Goal: Task Accomplishment & Management: Use online tool/utility

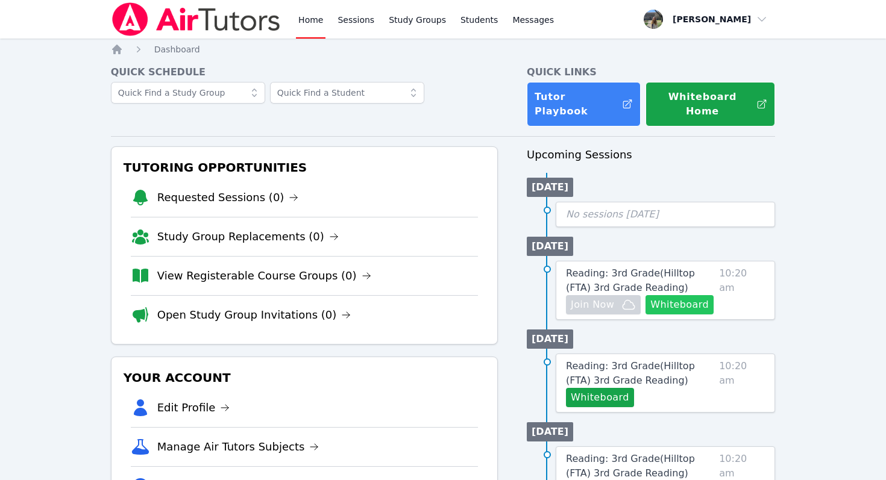
click at [693, 296] on button "Whiteboard" at bounding box center [679, 304] width 68 height 19
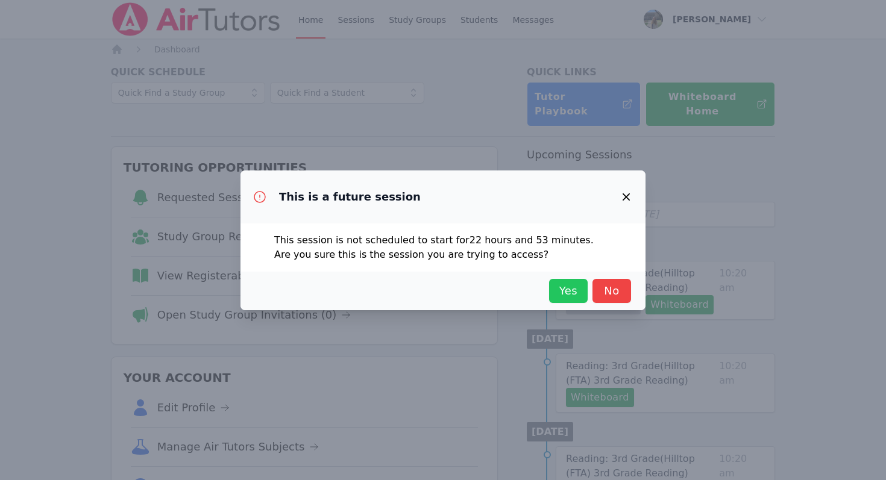
click at [570, 292] on span "Yes" at bounding box center [568, 291] width 27 height 17
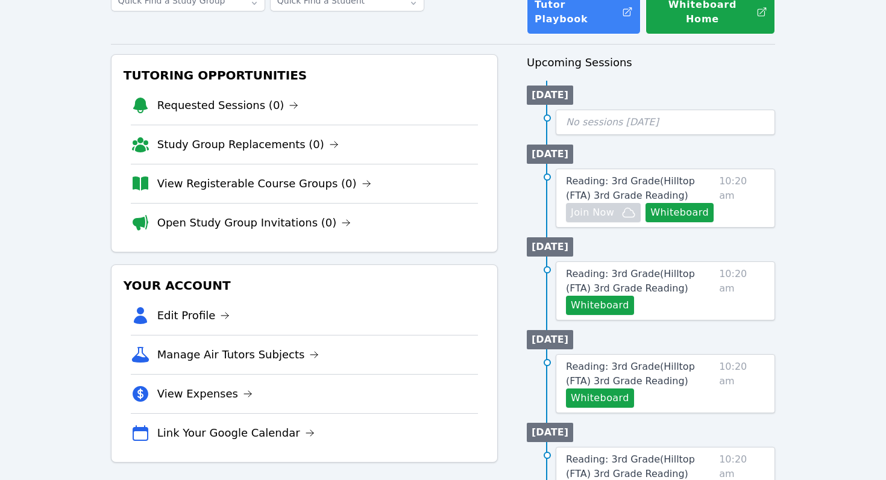
scroll to position [91, 0]
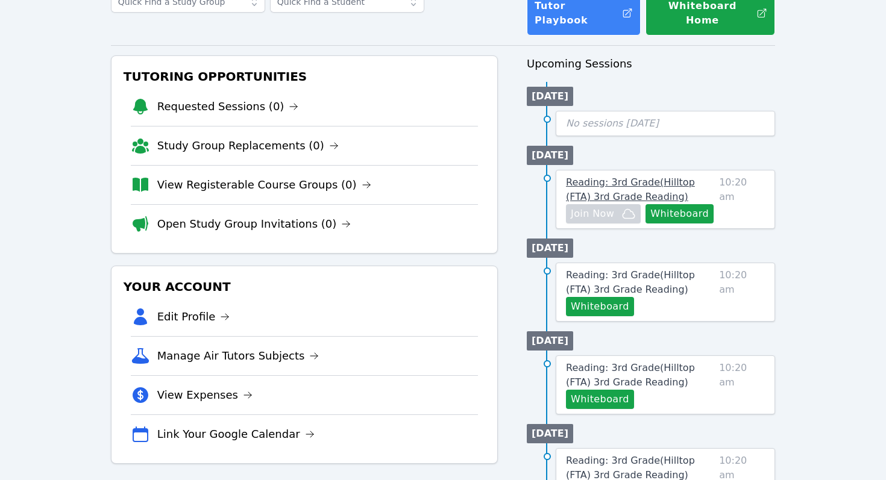
click at [691, 177] on span "Reading: 3rd Grade ( Hilltop (FTA) 3rd Grade Reading )" at bounding box center [630, 190] width 129 height 26
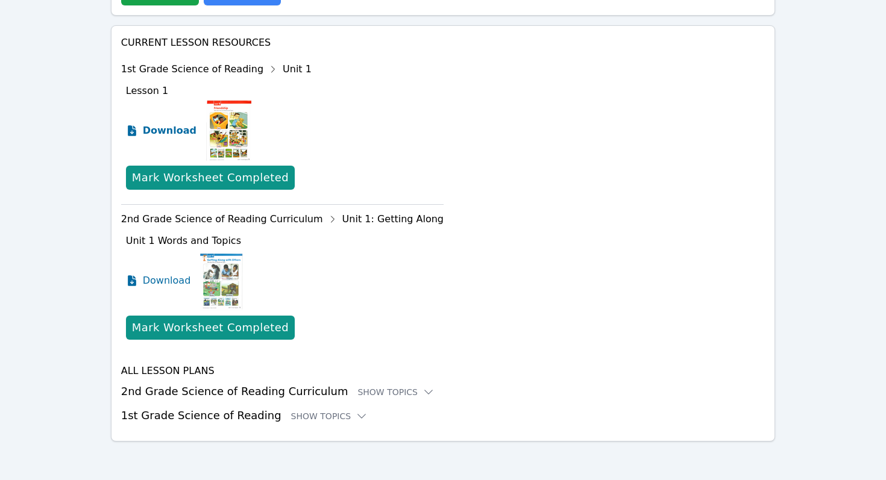
scroll to position [498, 0]
click at [161, 127] on span "Download" at bounding box center [170, 131] width 54 height 14
click at [326, 416] on div "Show Topics" at bounding box center [329, 416] width 77 height 12
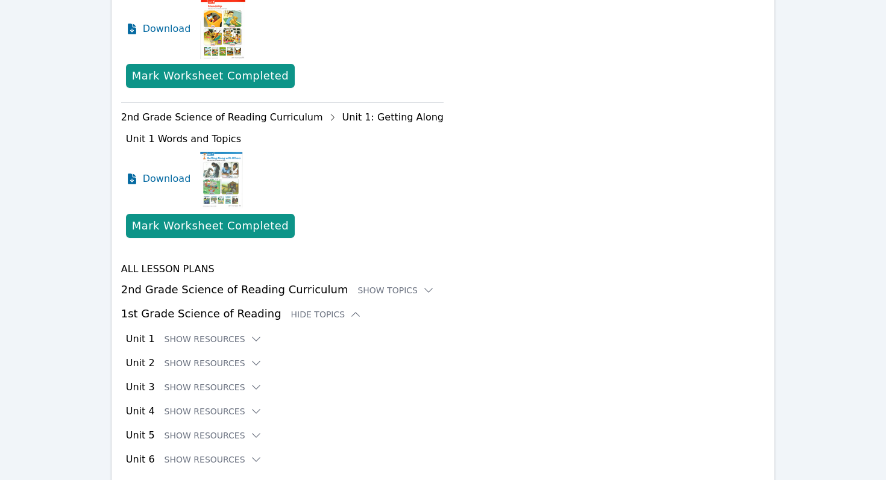
scroll to position [645, 0]
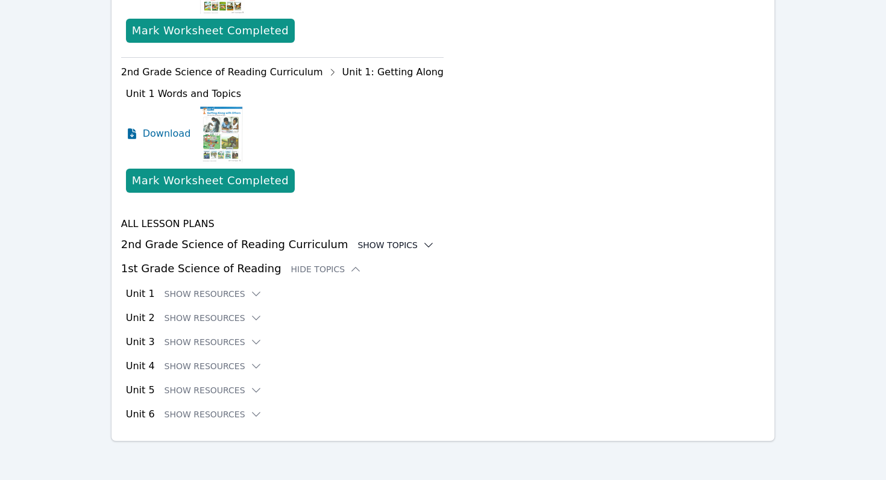
click at [398, 244] on div "Show Topics" at bounding box center [395, 245] width 77 height 12
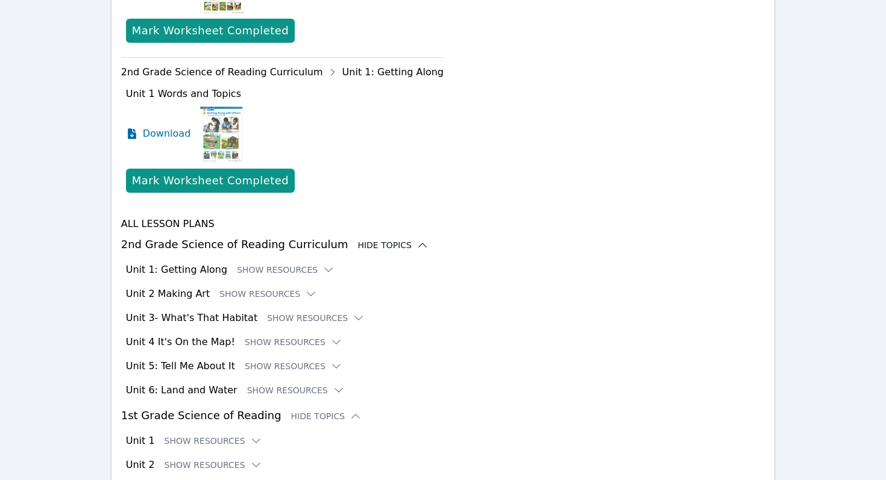
click at [416, 244] on icon at bounding box center [422, 245] width 12 height 12
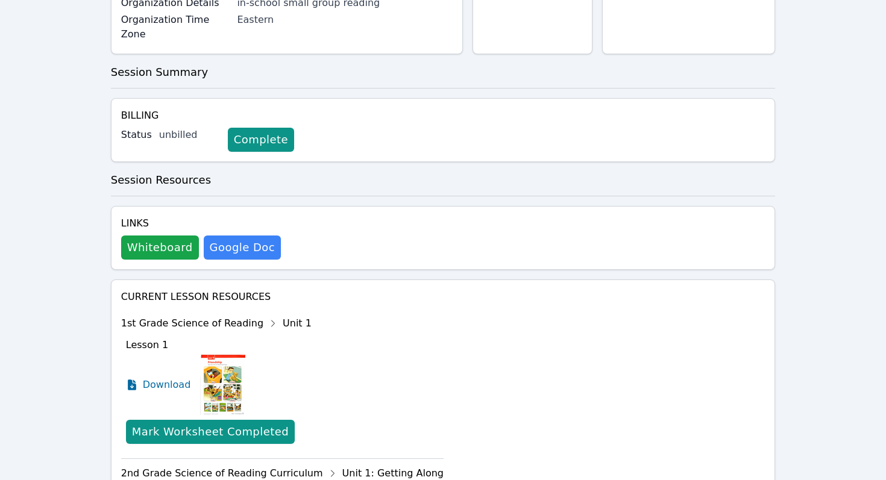
scroll to position [0, 0]
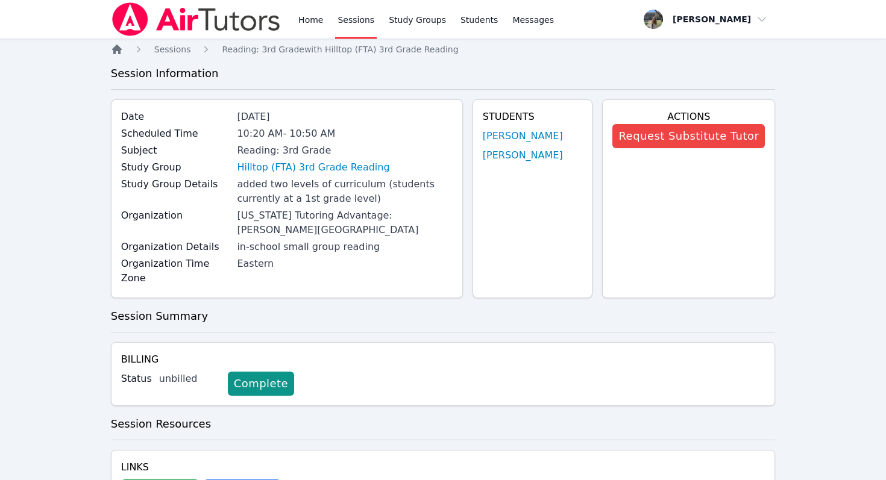
click at [117, 49] on icon "Breadcrumb" at bounding box center [117, 50] width 10 height 10
